Goal: Task Accomplishment & Management: Use online tool/utility

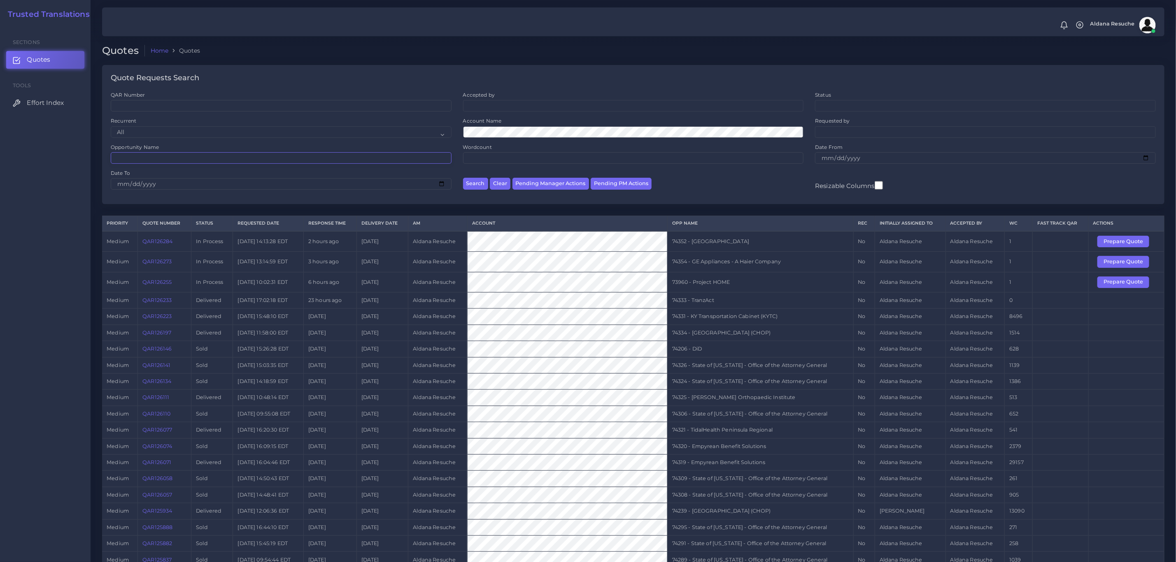
click at [146, 158] on input "Opportunity Name" at bounding box center [281, 158] width 341 height 12
type input "74160"
click at [463, 178] on button "Search" at bounding box center [475, 184] width 25 height 12
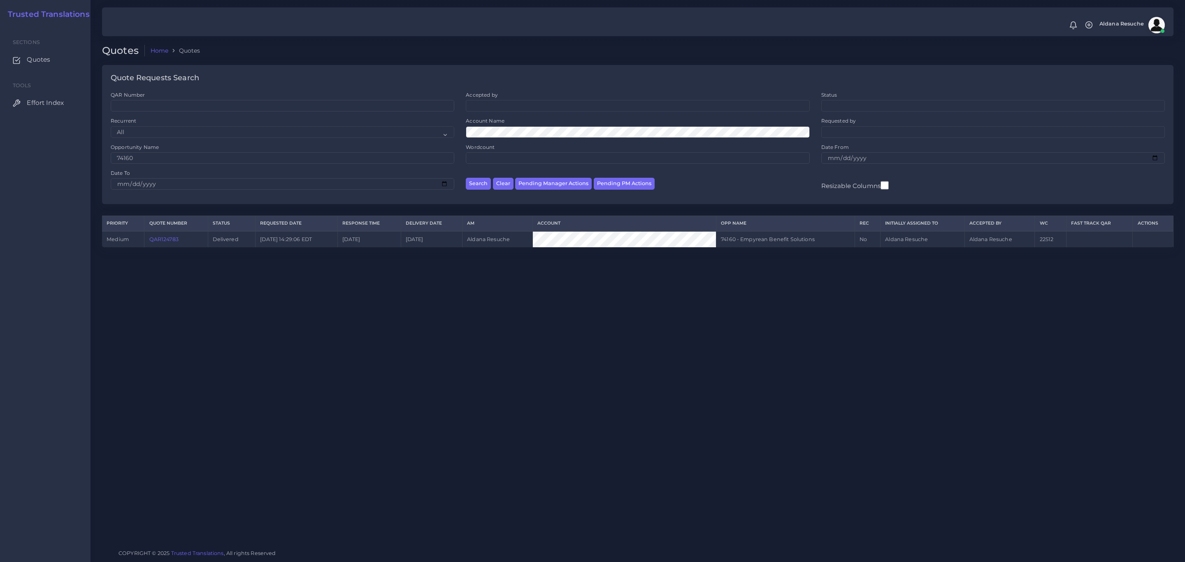
click at [170, 237] on td "QAR124783" at bounding box center [176, 239] width 64 height 16
click at [169, 239] on link "QAR124783" at bounding box center [163, 239] width 29 height 6
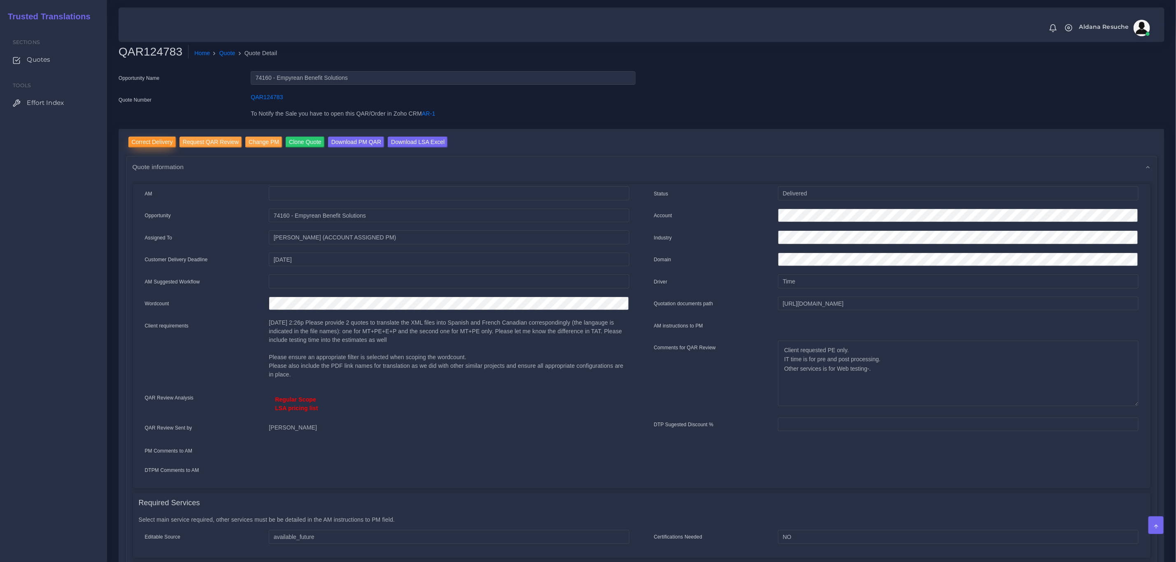
click at [163, 141] on input "Correct Delivery" at bounding box center [152, 142] width 48 height 11
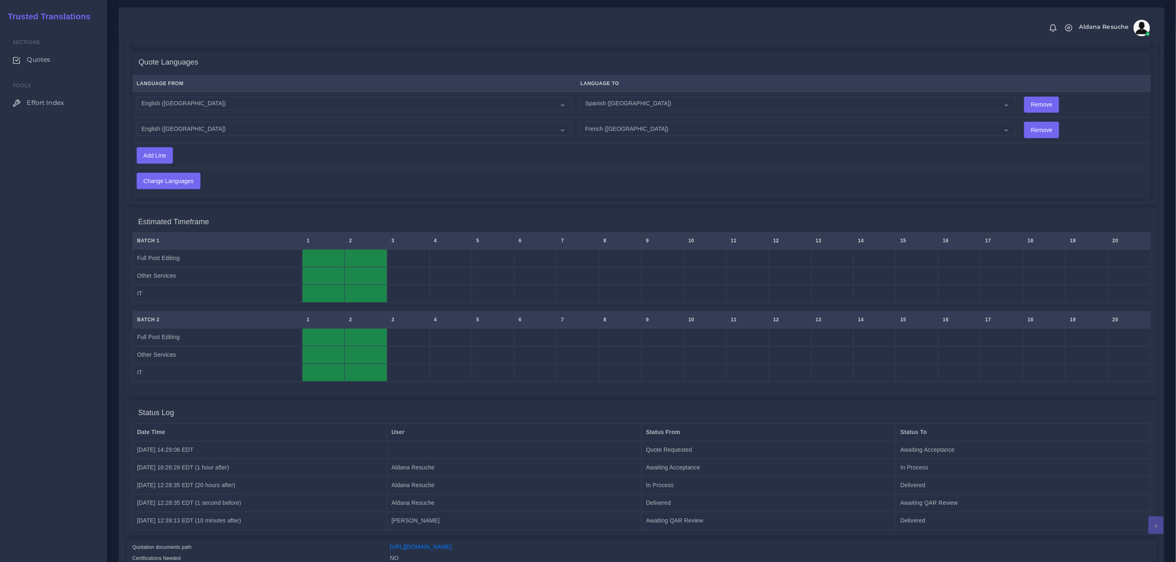
scroll to position [554, 0]
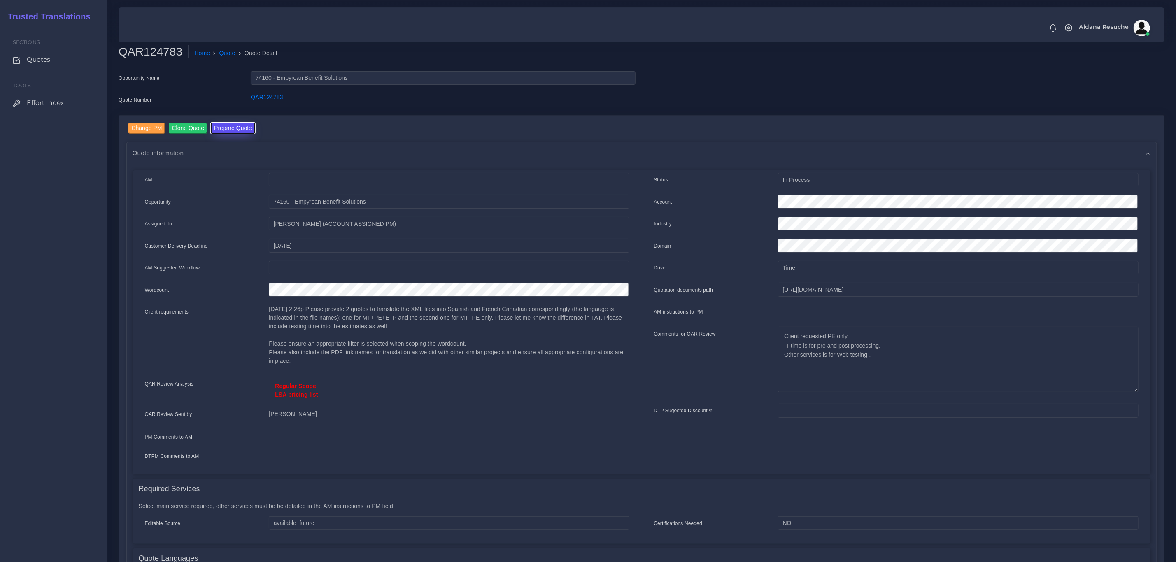
click at [222, 123] on button "Prepare Quote" at bounding box center [233, 128] width 44 height 11
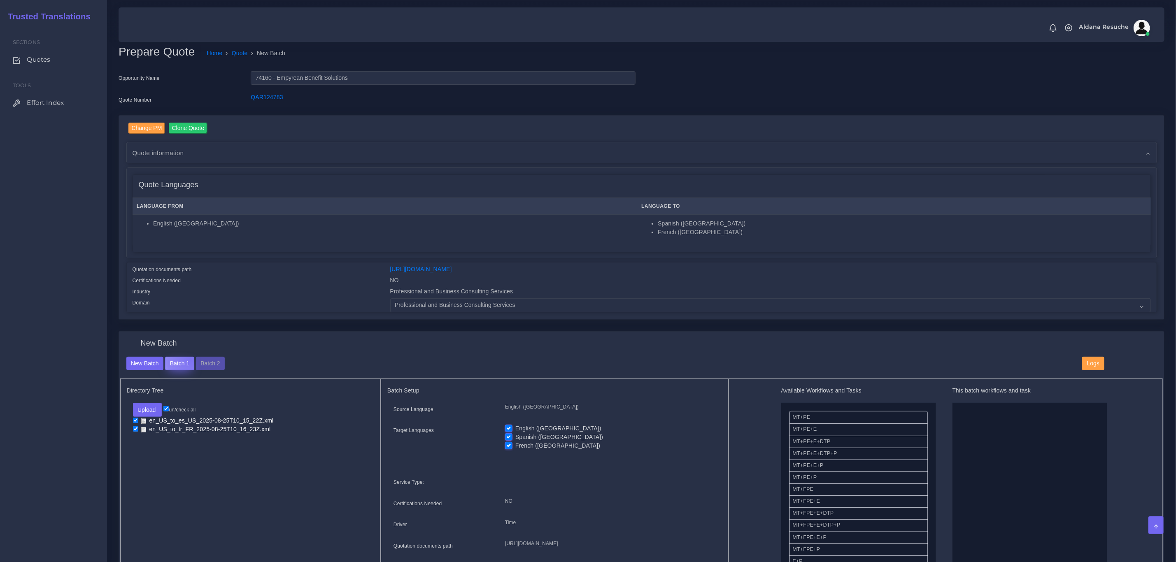
click at [190, 360] on button "Batch 1" at bounding box center [179, 364] width 29 height 14
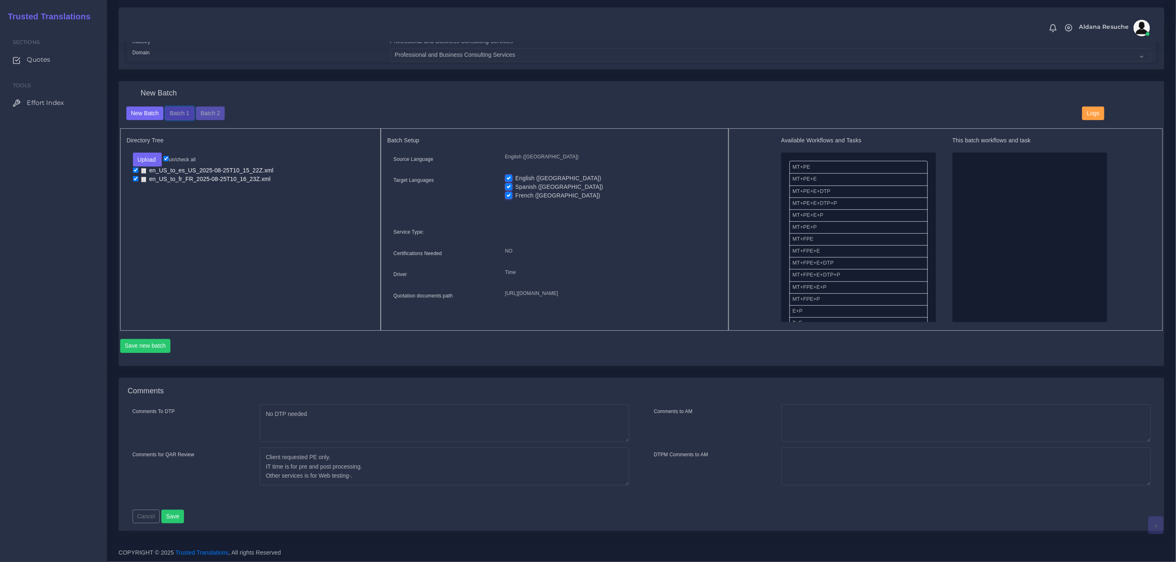
scroll to position [257, 0]
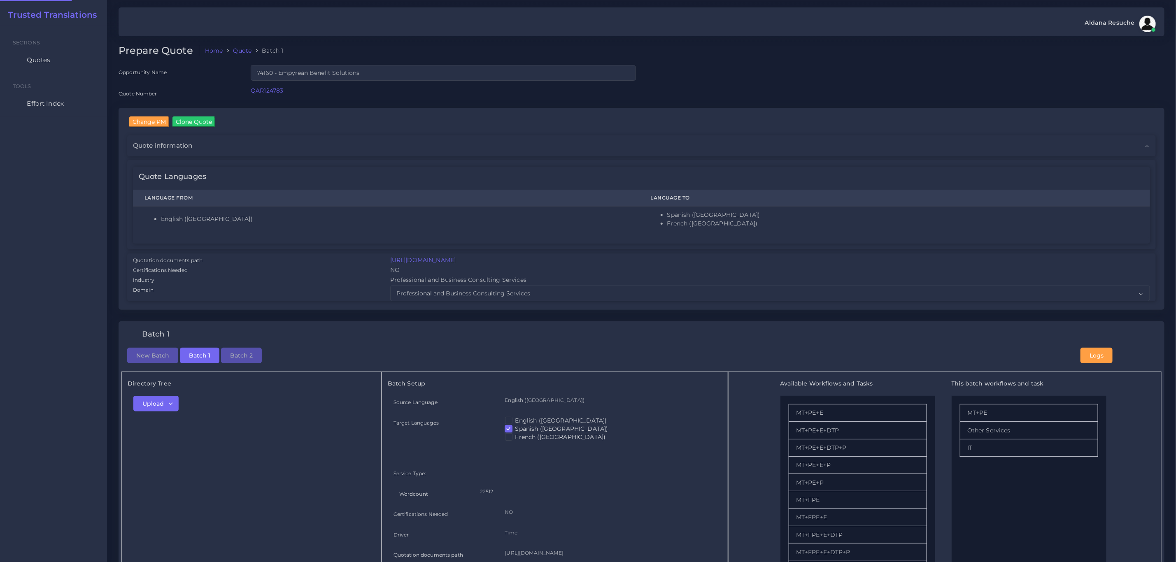
checkbox input "true"
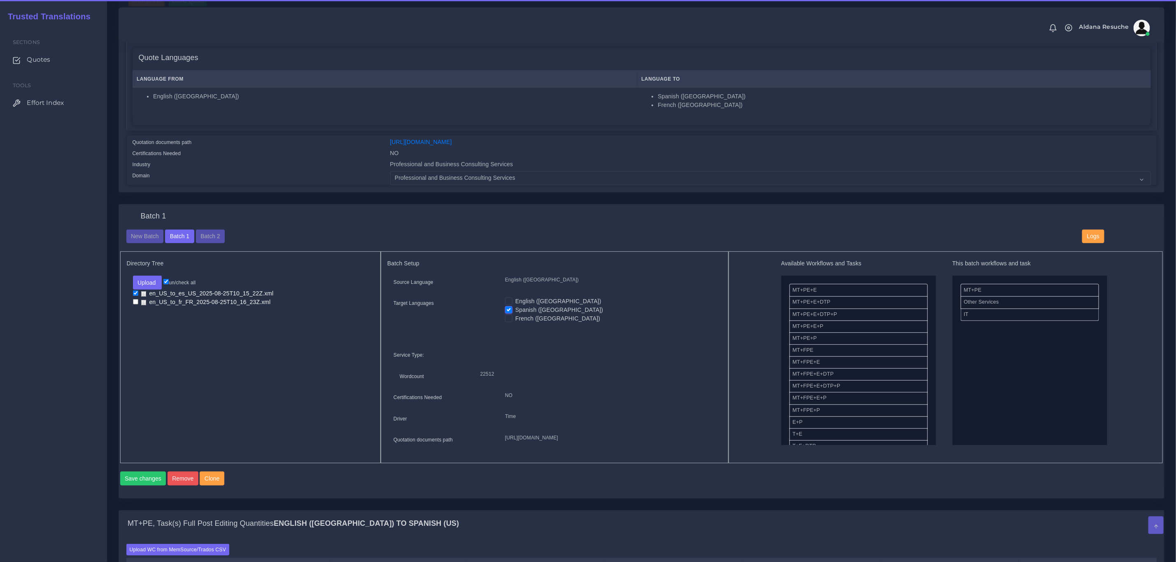
scroll to position [123, 0]
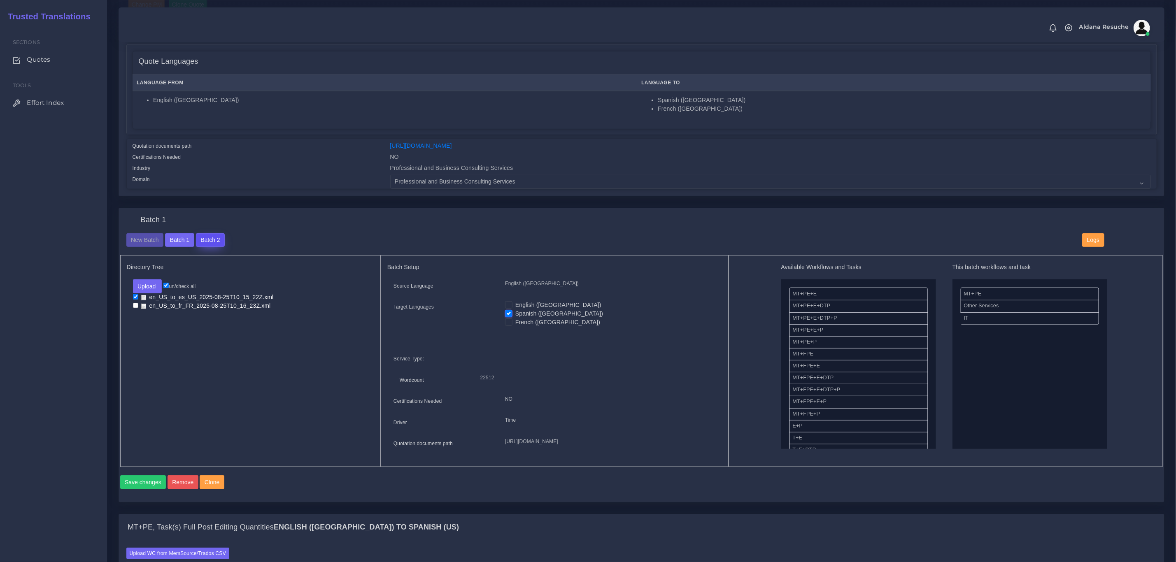
drag, startPoint x: 214, startPoint y: 241, endPoint x: 218, endPoint y: 245, distance: 5.8
click at [214, 241] on button "Batch 2" at bounding box center [210, 240] width 29 height 14
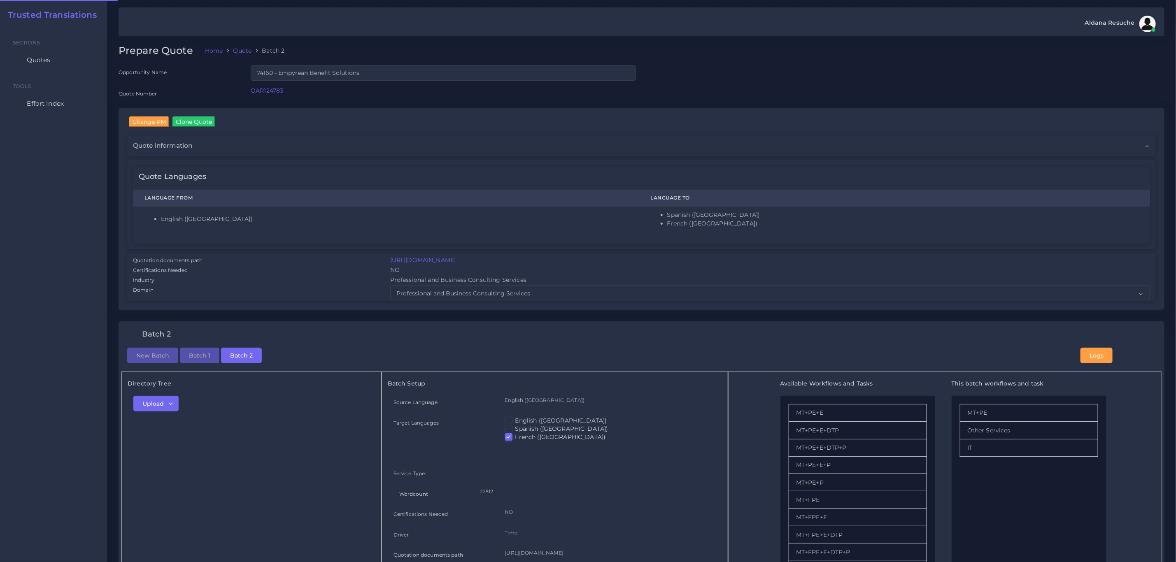
checkbox input "true"
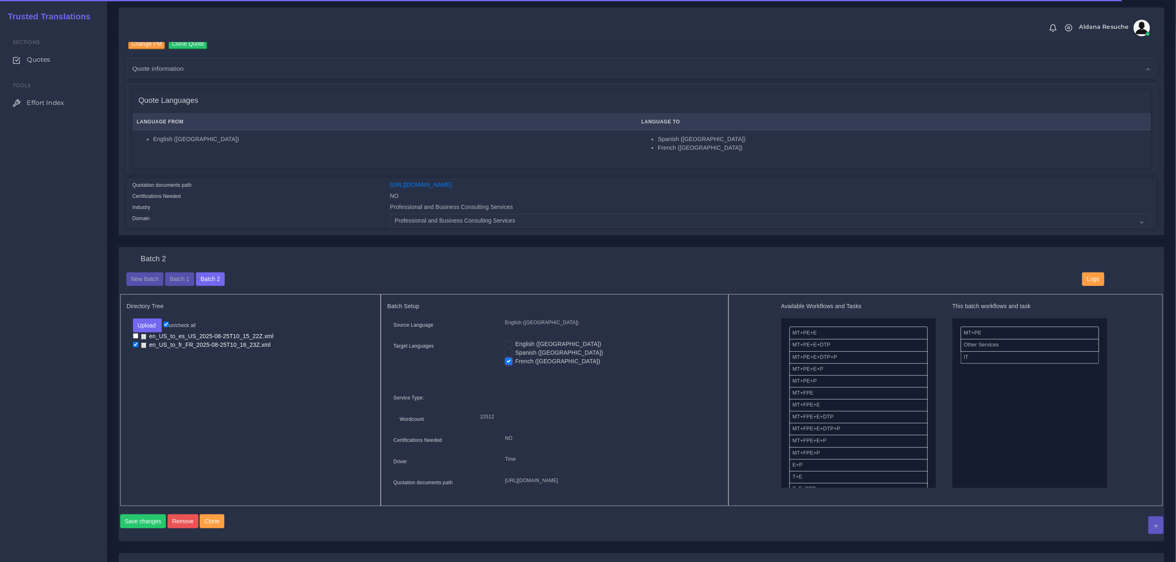
scroll to position [123, 0]
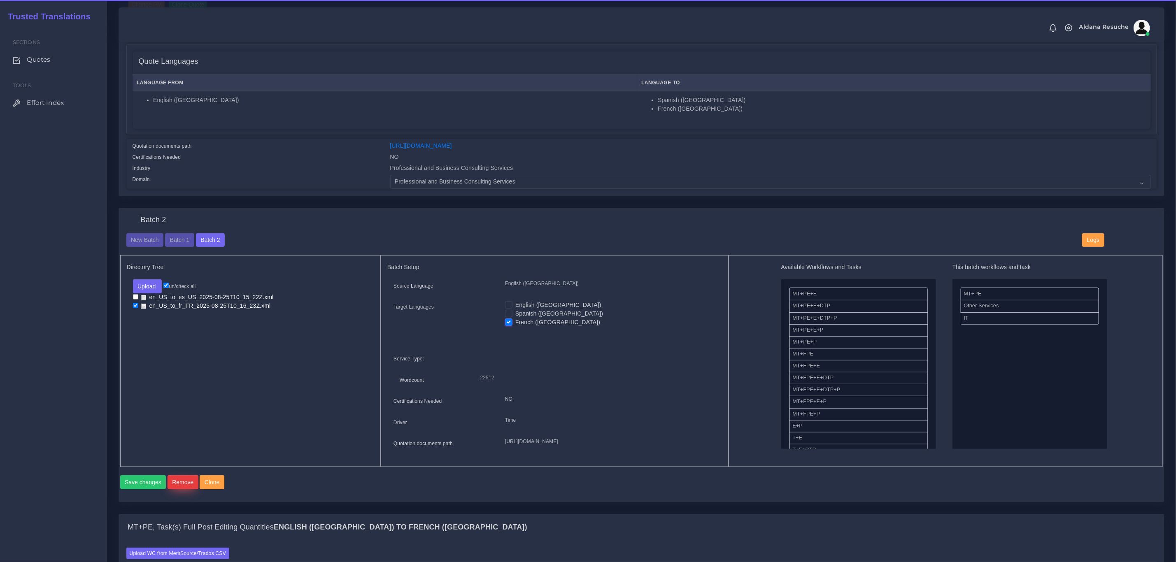
click at [182, 489] on button "Remove" at bounding box center [182, 482] width 31 height 14
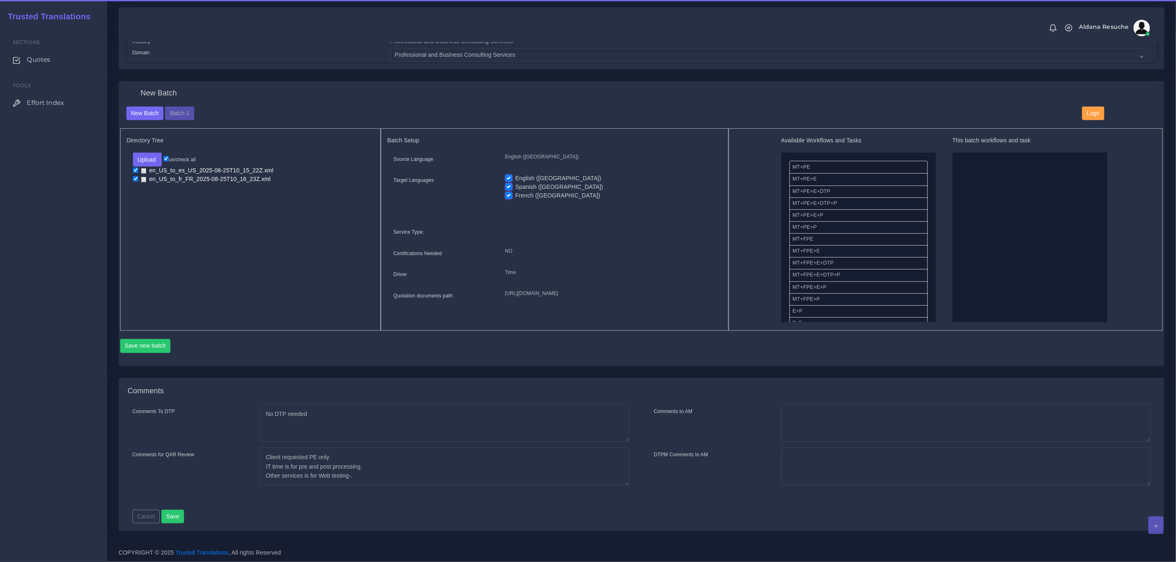
scroll to position [257, 0]
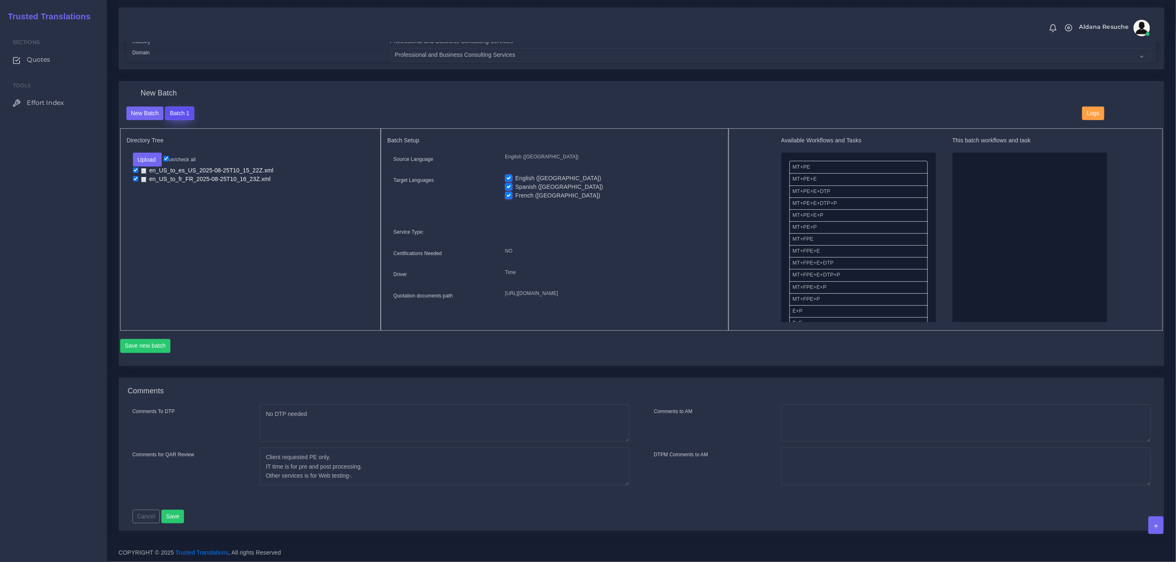
click at [179, 107] on button "Batch 1" at bounding box center [179, 114] width 29 height 14
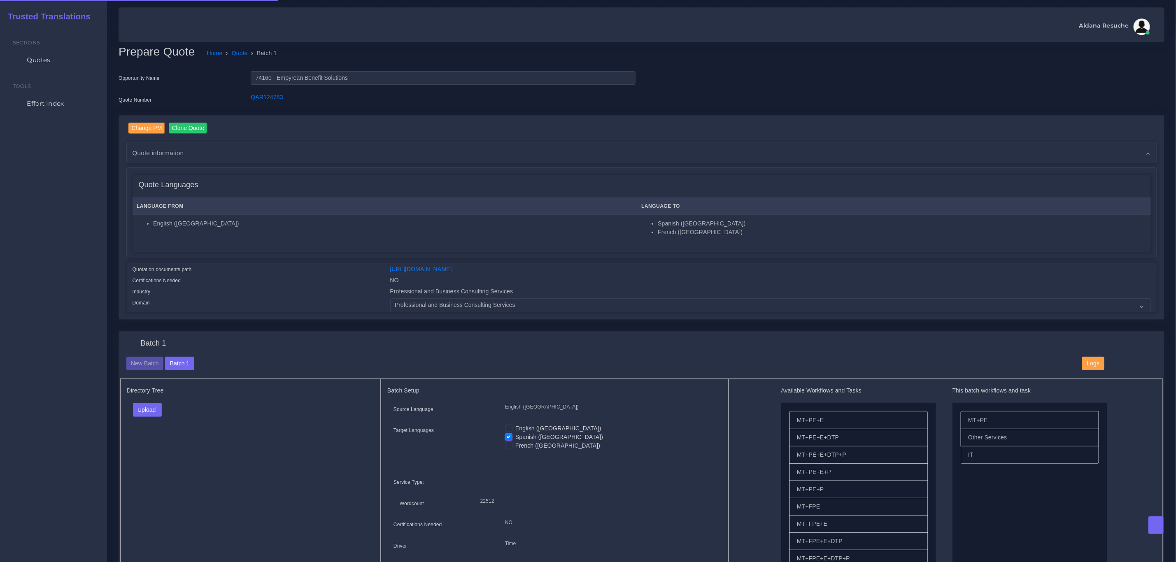
checkbox input "true"
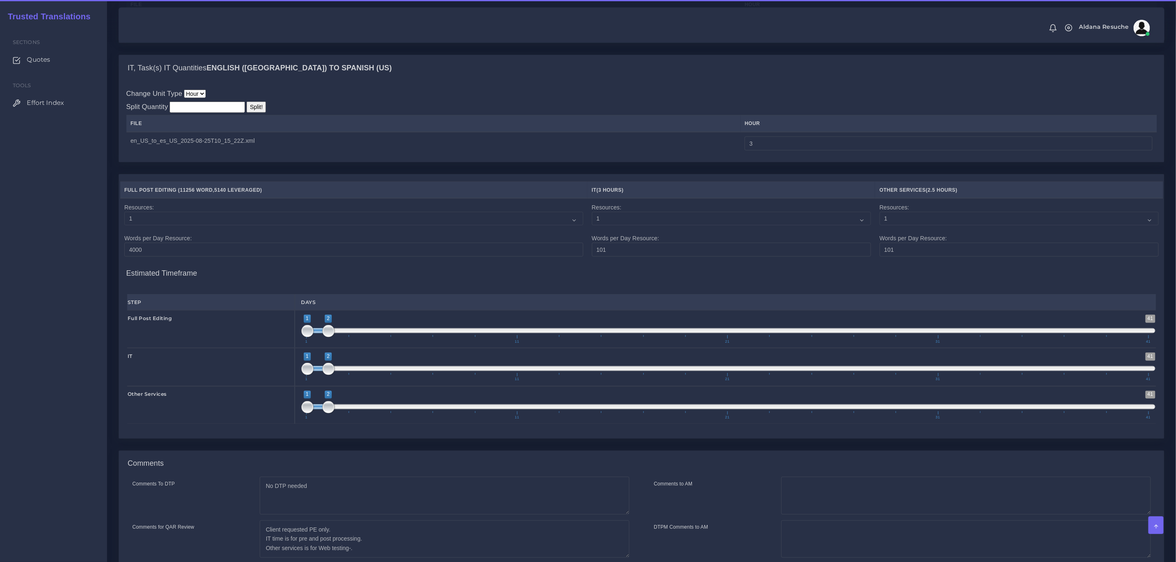
scroll to position [901, 0]
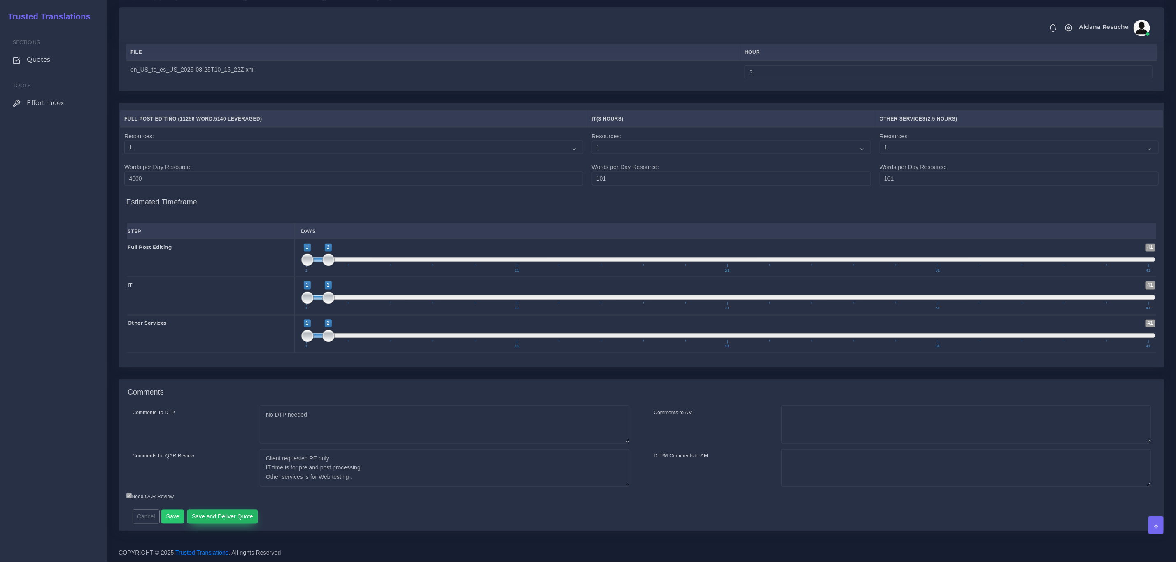
click at [235, 515] on button "Save and Deliver Quote" at bounding box center [222, 517] width 71 height 14
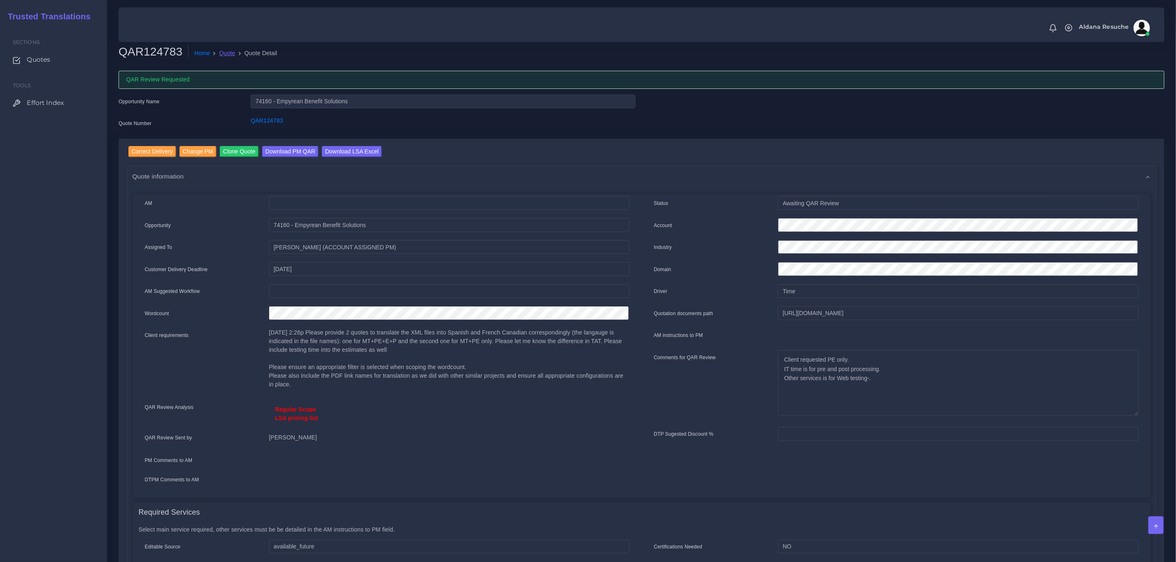
click at [221, 54] on link "Quote" at bounding box center [227, 53] width 16 height 9
